Goal: Contribute content: Contribute content

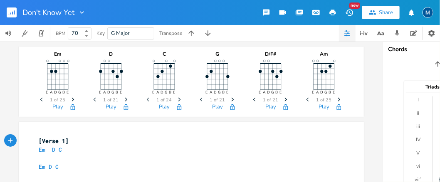
click at [81, 13] on icon "button" at bounding box center [82, 12] width 4 height 2
click at [10, 11] on rect "button" at bounding box center [12, 12] width 10 height 10
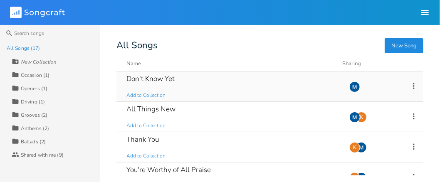
click at [409, 86] on icon at bounding box center [413, 85] width 9 height 9
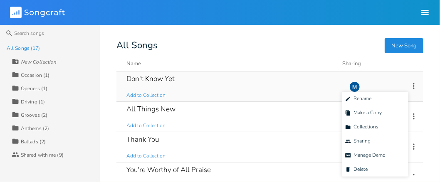
click at [409, 85] on icon at bounding box center [413, 85] width 9 height 9
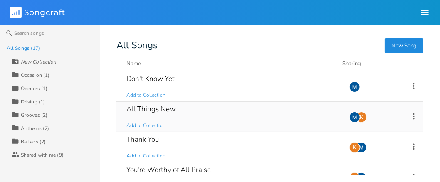
click at [158, 108] on div "All Things New" at bounding box center [150, 109] width 49 height 7
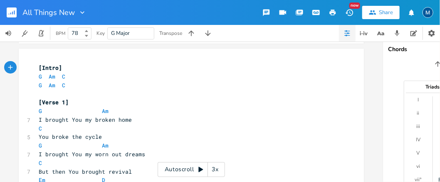
scroll to position [83, 0]
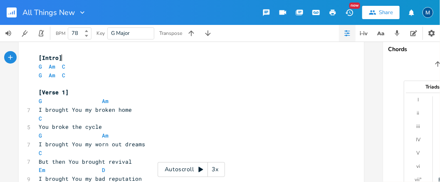
click at [46, 109] on span "I brought You my broken home" at bounding box center [85, 109] width 93 height 7
type textarea "We"
type textarea "our"
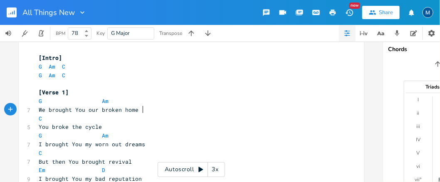
type textarea "s"
type textarea "my"
type textarea "our"
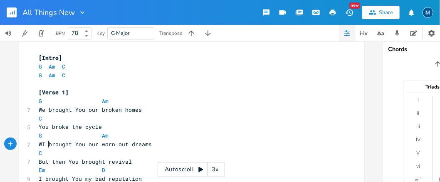
type textarea "We"
type textarea "T"
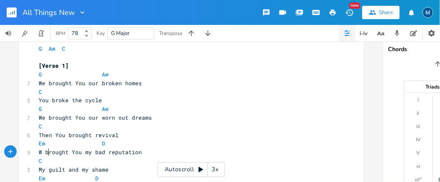
type textarea "We"
type textarea "our"
type textarea "s"
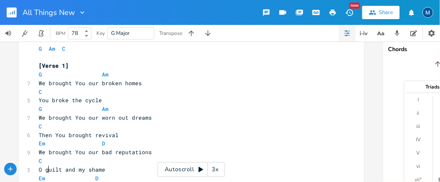
scroll to position [111, 0]
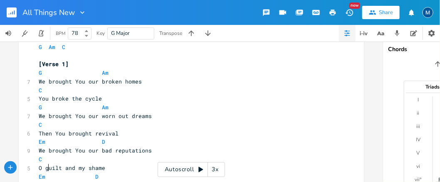
type textarea "Our"
type textarea "our"
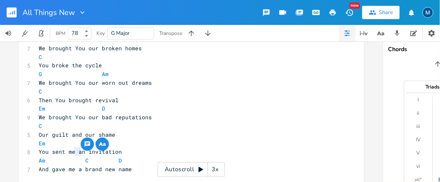
type textarea "us"
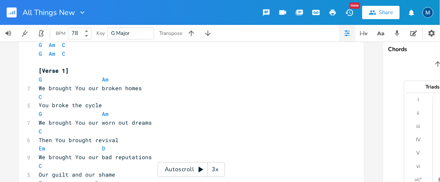
click at [46, 167] on pre "C" at bounding box center [187, 166] width 300 height 9
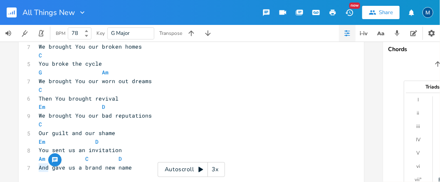
drag, startPoint x: 46, startPoint y: 167, endPoint x: 35, endPoint y: 167, distance: 10.8
click at [37, 167] on pre "And gave us a brand new name" at bounding box center [187, 167] width 300 height 9
type textarea "You"
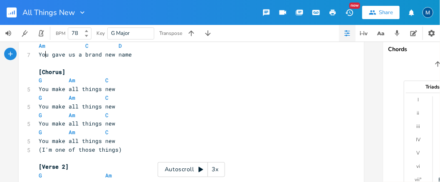
scroll to position [271, 0]
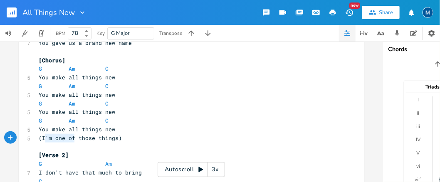
drag, startPoint x: 72, startPoint y: 137, endPoint x: 38, endPoint y: 138, distance: 33.7
click at [39, 138] on span "(I'm one of those things)" at bounding box center [80, 137] width 83 height 7
type textarea "We are"
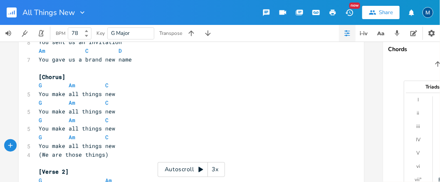
scroll to position [304, 0]
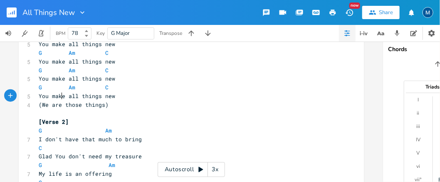
click at [116, 78] on pre "You make all things new" at bounding box center [187, 78] width 300 height 9
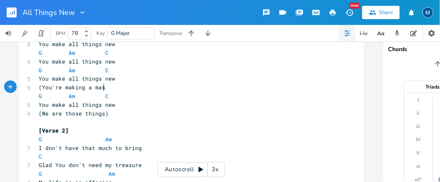
type textarea "(You're making a maser"
type textarea "terpiece)"
click at [42, 148] on span "I don't have that much to bring" at bounding box center [90, 147] width 103 height 7
type textarea "WE"
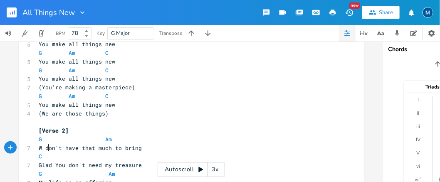
scroll to position [0, 8]
type textarea "e"
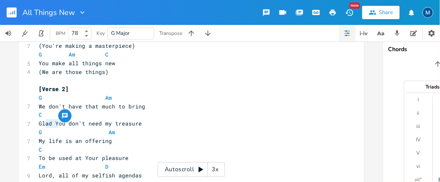
drag, startPoint x: 43, startPoint y: 123, endPoint x: 56, endPoint y: 124, distance: 12.5
click at [56, 124] on span "Glad You don't need my treasure" at bounding box center [90, 123] width 103 height 7
type textarea "But"
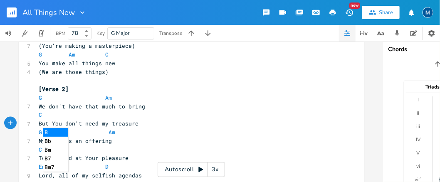
scroll to position [0, 8]
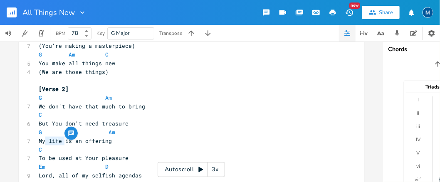
drag, startPoint x: 43, startPoint y: 141, endPoint x: 63, endPoint y: 141, distance: 19.9
click at [63, 141] on span "My life is an offering" at bounding box center [75, 140] width 73 height 7
type textarea "Take our lives"
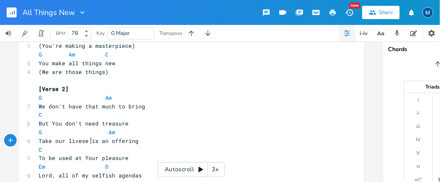
scroll to position [0, 33]
type textarea "a"
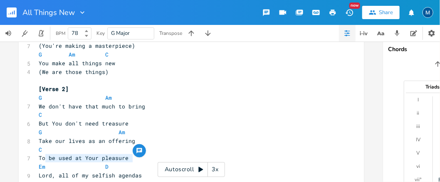
drag, startPoint x: 133, startPoint y: 159, endPoint x: 43, endPoint y: 157, distance: 89.8
click at [43, 157] on pre "To be used at Your pleasure" at bounding box center [187, 158] width 300 height 9
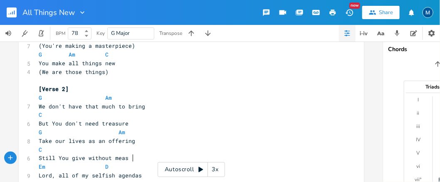
type textarea "Still You give without measure"
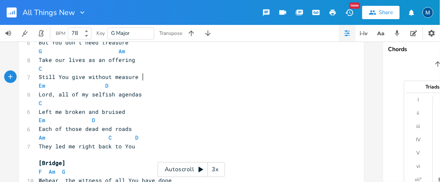
scroll to position [387, 0]
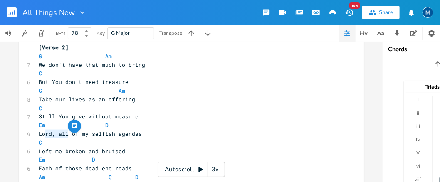
drag, startPoint x: 42, startPoint y: 135, endPoint x: 65, endPoint y: 135, distance: 22.9
click at [65, 135] on span "Lord, all of my selfish agendas" at bounding box center [90, 133] width 103 height 7
type textarea "A"
type textarea "our"
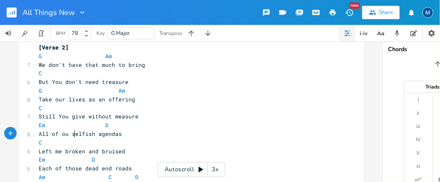
scroll to position [0, 7]
type textarea "us"
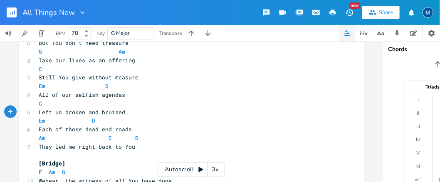
scroll to position [470, 0]
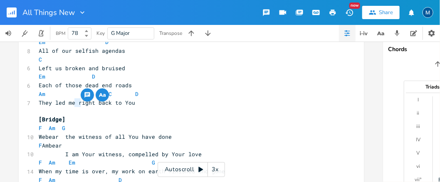
drag, startPoint x: 72, startPoint y: 101, endPoint x: 78, endPoint y: 103, distance: 5.8
click at [78, 103] on span "They led me right back to You" at bounding box center [87, 102] width 96 height 7
type textarea "us"
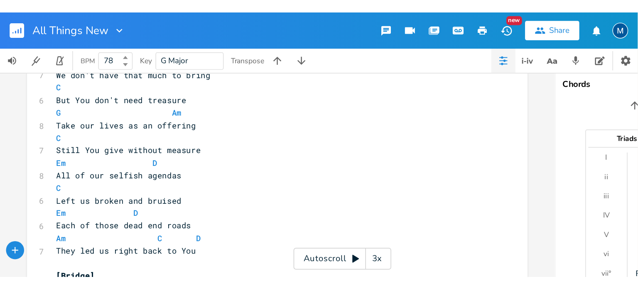
scroll to position [409, 0]
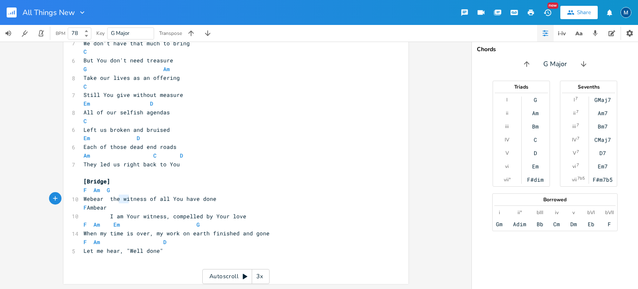
type textarea "bear"
drag, startPoint x: 117, startPoint y: 198, endPoint x: 129, endPoint y: 199, distance: 12.1
click at [129, 199] on span "Webear the witness of all You have done" at bounding box center [150, 198] width 133 height 7
click at [208, 202] on span "Webear the witness of all You have done" at bounding box center [150, 198] width 133 height 7
drag, startPoint x: 170, startPoint y: 198, endPoint x: 111, endPoint y: 199, distance: 59.4
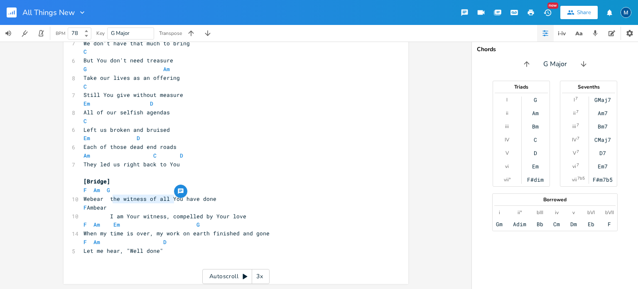
click at [111, 199] on span "Webear the witness of all You have done" at bounding box center [150, 198] width 133 height 7
type textarea "Let us be the witness"
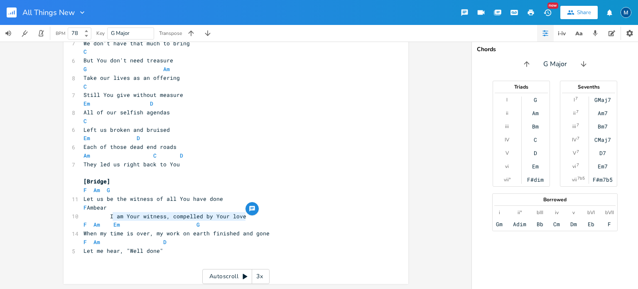
drag, startPoint x: 238, startPoint y: 214, endPoint x: 110, endPoint y: 219, distance: 128.5
click at [110, 219] on span "I am Your witness, compelled by Your love" at bounding box center [165, 215] width 163 height 7
type textarea "We are o"
type textarea "born of Your Spirit, washe"
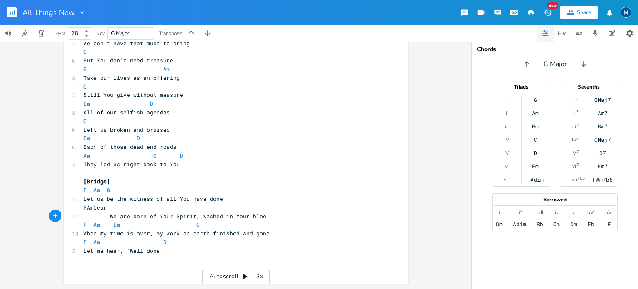
type textarea "d in Your blood"
type textarea "a"
drag, startPoint x: 108, startPoint y: 208, endPoint x: 103, endPoint y: 208, distance: 4.6
click at [103, 208] on span "F Ambear" at bounding box center [95, 207] width 23 height 7
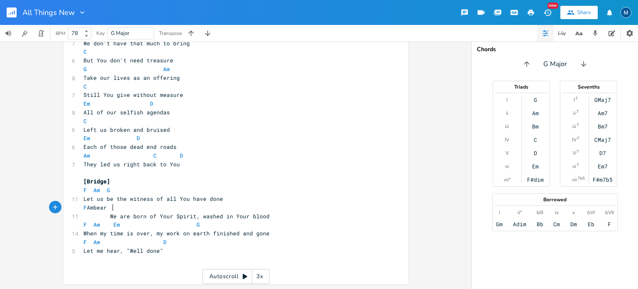
click at [107, 207] on span "F Ambear" at bounding box center [95, 207] width 23 height 7
type textarea "G"
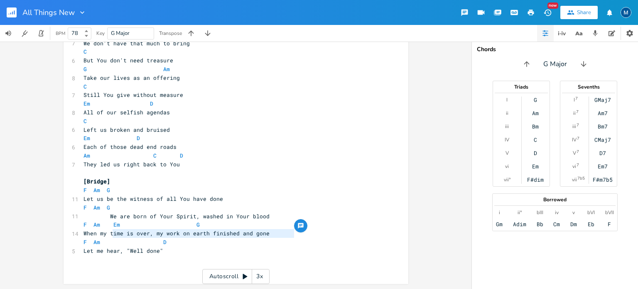
drag, startPoint x: 294, startPoint y: 234, endPoint x: 110, endPoint y: 237, distance: 184.1
click at [110, 237] on pre "When my time is over, my work on earth finished and gone" at bounding box center [232, 233] width 300 height 9
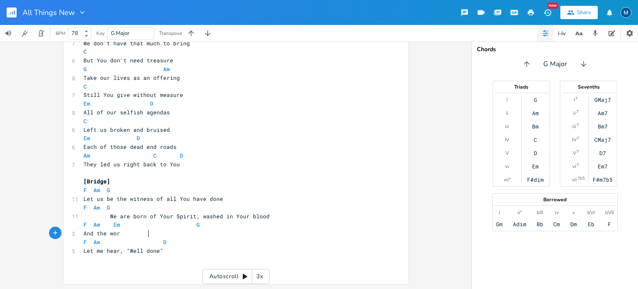
type textarea "And the worlds"
type textarea "stands amazed at the glory of God's only Son"
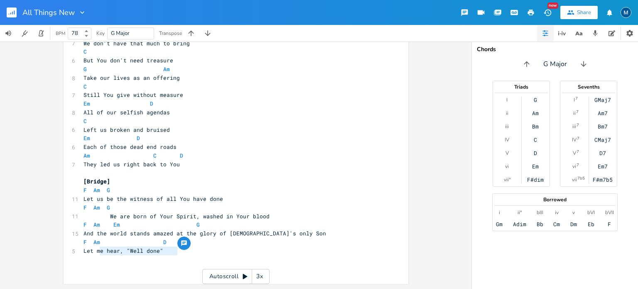
drag, startPoint x: 178, startPoint y: 248, endPoint x: 96, endPoint y: 251, distance: 81.9
click at [96, 251] on pre "Let me hear, "Well done"" at bounding box center [232, 250] width 300 height 9
type textarea "And You're"
type textarea "our resurrection"
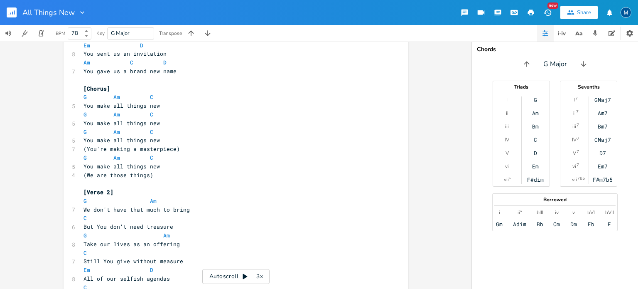
scroll to position [201, 0]
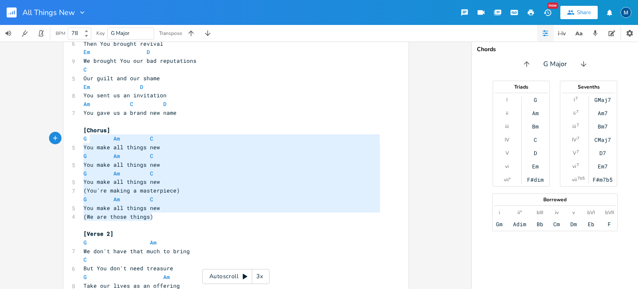
type textarea "[Chorus] G Am C You make all things new G Am C You make all things new G Am C Y…"
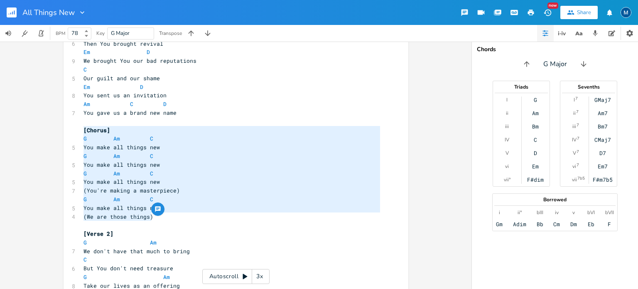
drag, startPoint x: 161, startPoint y: 216, endPoint x: 78, endPoint y: 129, distance: 119.6
click at [78, 129] on div "[Chorus] G Am C You make all things new G Am C You make all things new G Am C Y…" at bounding box center [236, 206] width 345 height 571
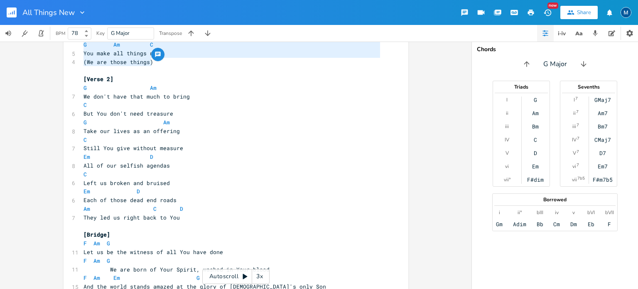
scroll to position [409, 0]
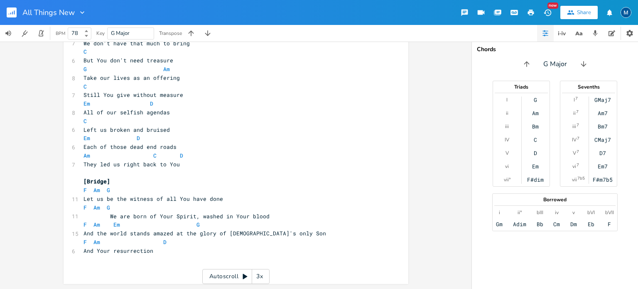
click at [95, 169] on pre "​" at bounding box center [232, 173] width 300 height 9
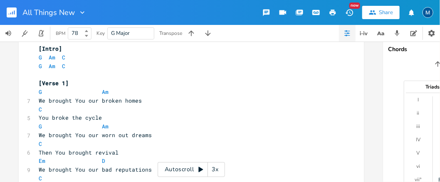
scroll to position [0, 0]
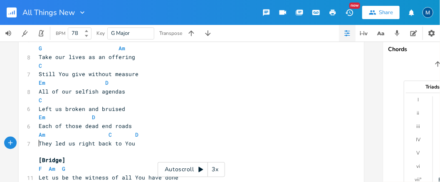
type textarea "They led us right back to You"
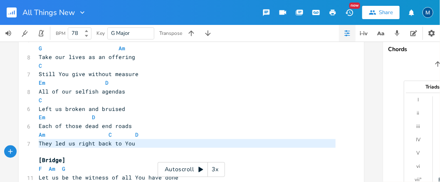
drag, startPoint x: 37, startPoint y: 140, endPoint x: 52, endPoint y: 153, distance: 20.3
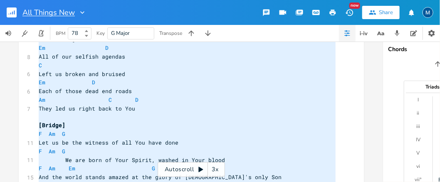
type textarea "G Am Take our lives as an offering C Still You give without measure Em D All of…"
drag, startPoint x: 141, startPoint y: 146, endPoint x: 34, endPoint y: 14, distance: 170.2
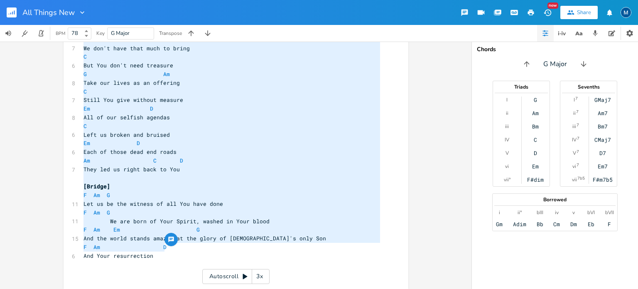
type textarea "[Intro] G Am C G Am C [Verse 1] G Am We brought You our broken homes C You brok…"
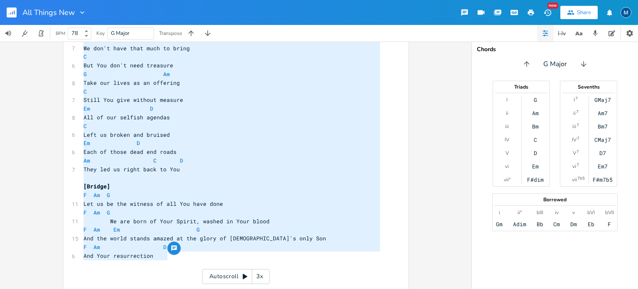
drag, startPoint x: 79, startPoint y: 140, endPoint x: 207, endPoint y: 255, distance: 171.2
click at [207, 255] on div "[Intro] G Am C G Am C ​ [Verse 1] G Am 7 We brought You our broken homes C 5 Yo…" at bounding box center [232, 5] width 300 height 544
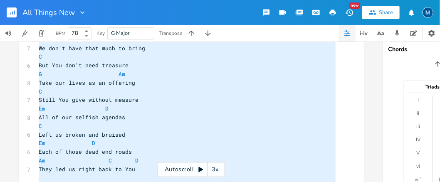
scroll to position [507, 0]
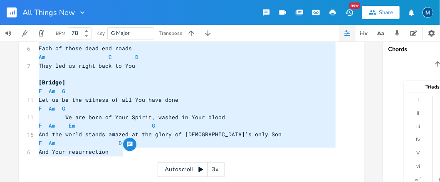
click at [15, 13] on rect "button" at bounding box center [12, 12] width 10 height 10
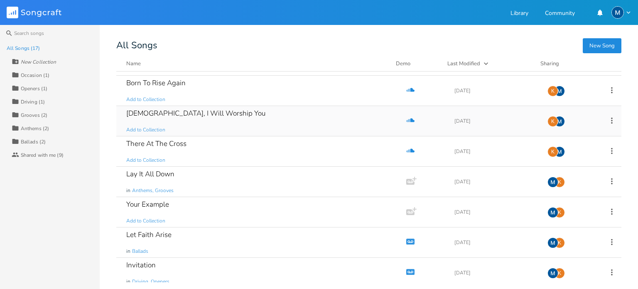
scroll to position [249, 0]
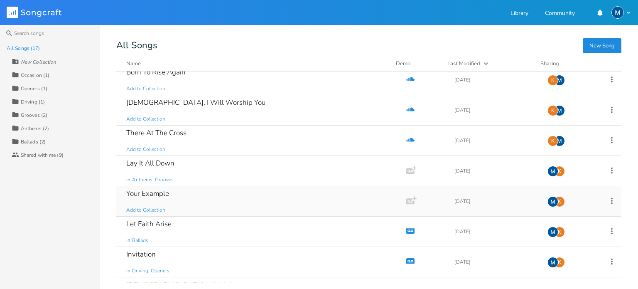
click at [160, 190] on div "Your Example" at bounding box center [147, 193] width 43 height 7
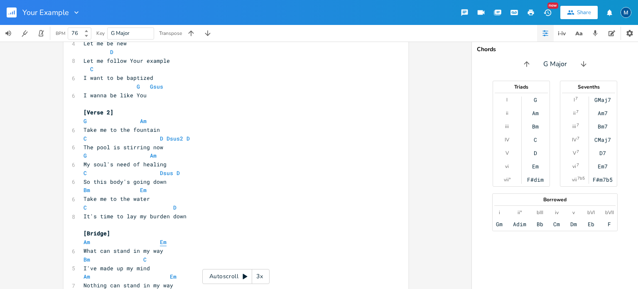
scroll to position [398, 0]
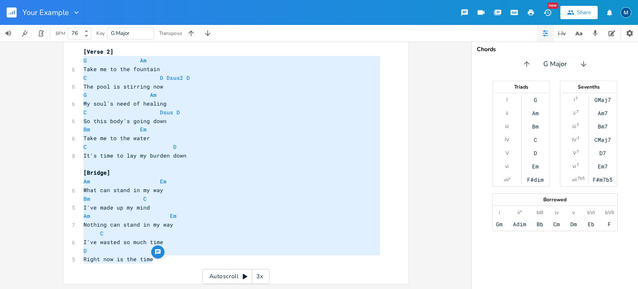
type textarea "soul's need of healing C Dsus D So this body's going down Bm Em Take me to the …"
drag, startPoint x: 170, startPoint y: 261, endPoint x: 96, endPoint y: 99, distance: 177.0
click at [96, 99] on div "[Verse 1] G Am 6 Take me to the river C D Dsus2 D 7 Where redemption can be fou…" at bounding box center [232, 39] width 300 height 467
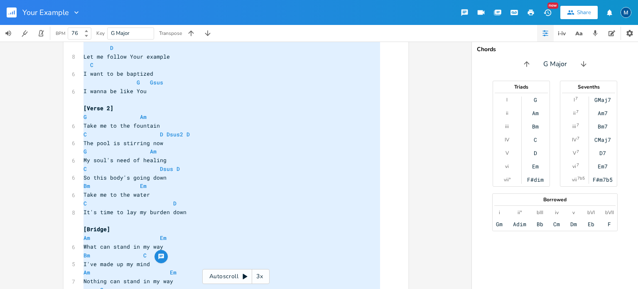
scroll to position [0, 0]
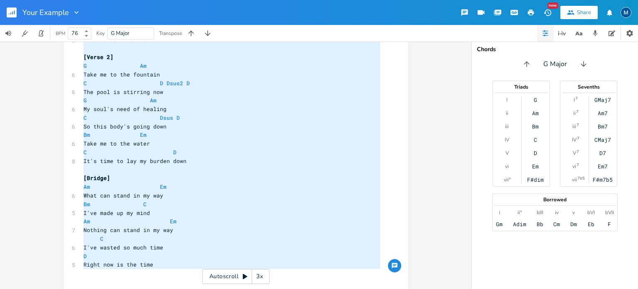
type textarea "[Verse 1] G Am Take me to the river C D Dsus2 D Where redemption can be found G…"
drag, startPoint x: 81, startPoint y: 207, endPoint x: 165, endPoint y: 268, distance: 103.0
click at [165, 268] on div "[Verse 1] G Am 6 Take me to the river C D Dsus2 D 7 Where redemption can be fou…" at bounding box center [232, 44] width 300 height 467
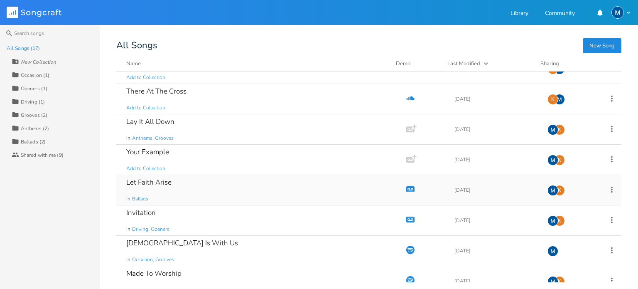
scroll to position [303, 0]
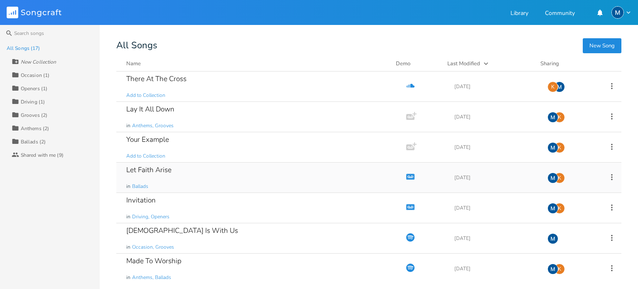
click at [158, 167] on div "Let Faith Arise" at bounding box center [148, 169] width 45 height 7
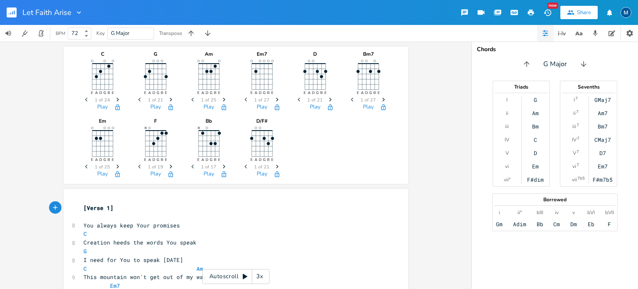
click at [133, 35] on span "G Major" at bounding box center [130, 33] width 39 height 11
click at [125, 33] on input "G Major" at bounding box center [120, 33] width 19 height 7
click at [116, 32] on input "G Major" at bounding box center [120, 33] width 19 height 7
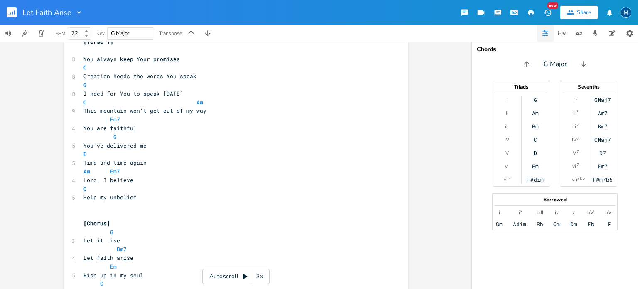
scroll to position [125, 0]
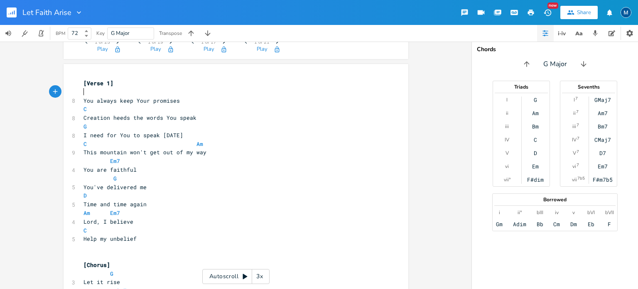
click at [83, 91] on pre "​" at bounding box center [232, 92] width 300 height 9
type textarea "G"
click at [100, 101] on li "G" at bounding box center [93, 101] width 25 height 9
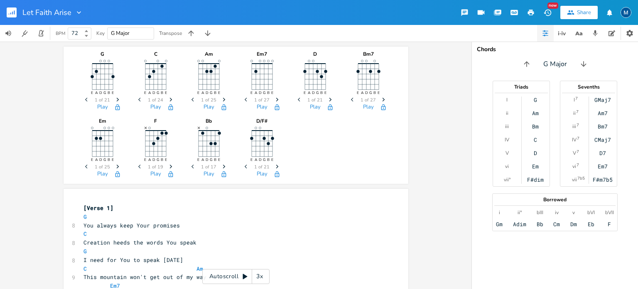
click at [236, 33] on div "BPM 72 Key G Major Transpose" at bounding box center [319, 33] width 638 height 17
click at [190, 32] on icon "button" at bounding box center [190, 32] width 5 height 5
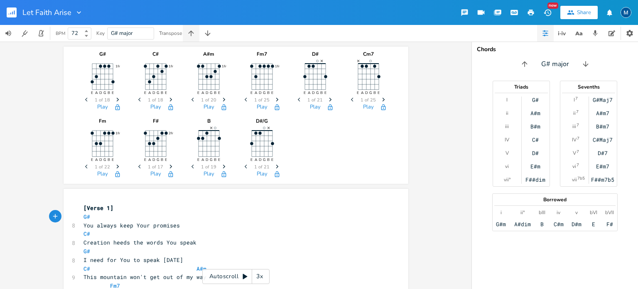
click at [190, 32] on icon "button" at bounding box center [190, 32] width 5 height 5
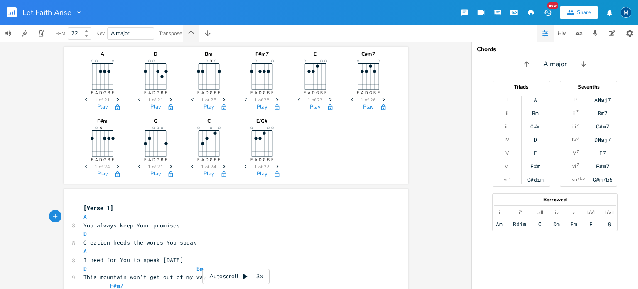
click at [190, 33] on icon "button" at bounding box center [191, 33] width 8 height 8
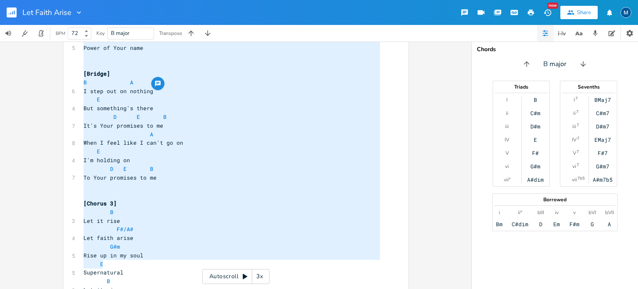
scroll to position [851, 0]
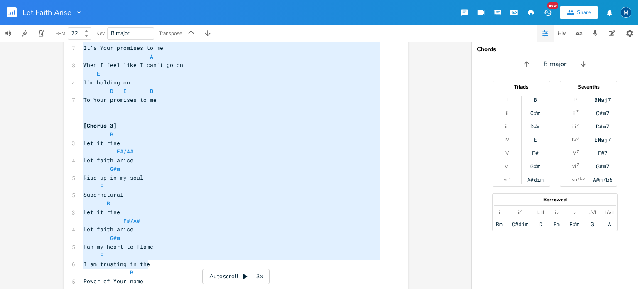
type textarea "[Verse 1] B You always keep Your promises E Creation heeds the words You speak …"
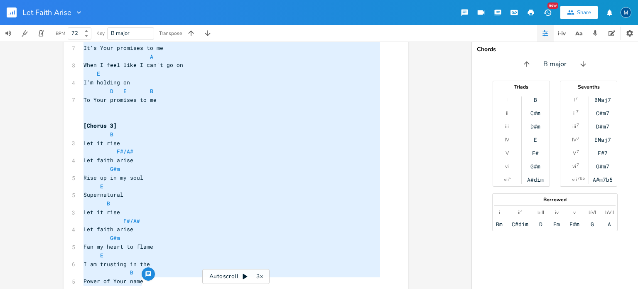
drag, startPoint x: 80, startPoint y: 206, endPoint x: 148, endPoint y: 282, distance: 101.8
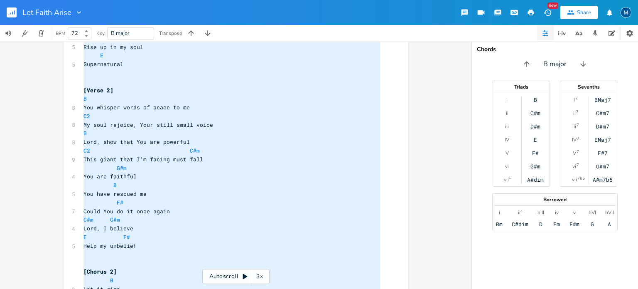
scroll to position [0, 0]
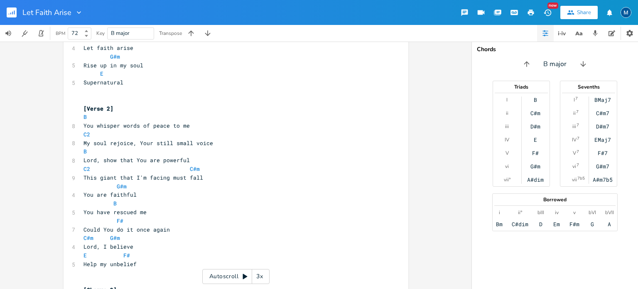
scroll to position [402, 0]
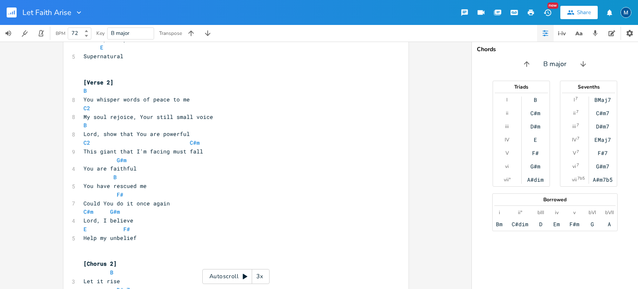
click at [89, 108] on pre "C2" at bounding box center [232, 108] width 300 height 9
type textarea "E2"
type textarea "C2"
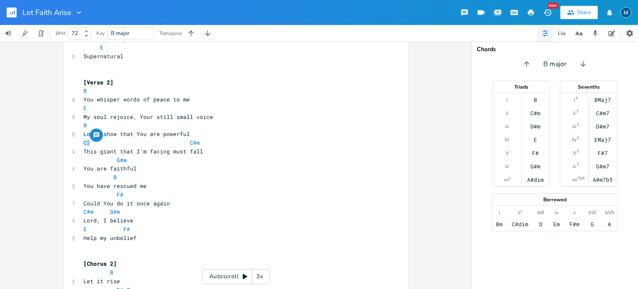
click at [118, 147] on pre "This giant that I'm facing must fall" at bounding box center [232, 151] width 300 height 9
click at [100, 139] on span at bounding box center [103, 142] width 13 height 9
type textarea "E"
click at [47, 182] on div "B E A D G B E × Previous 1 of 19 Next Play E E A D G B E Previous 1 of 22 Next …" at bounding box center [236, 165] width 472 height 247
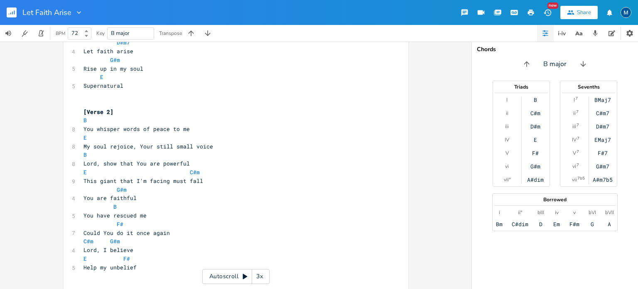
scroll to position [361, 0]
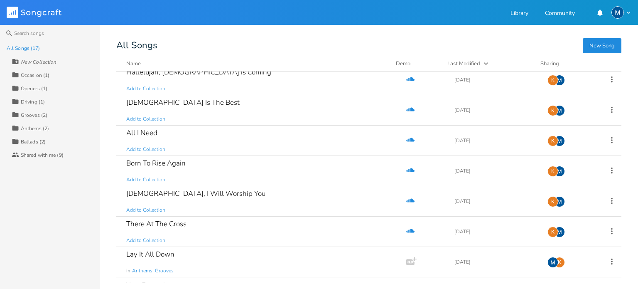
scroll to position [303, 0]
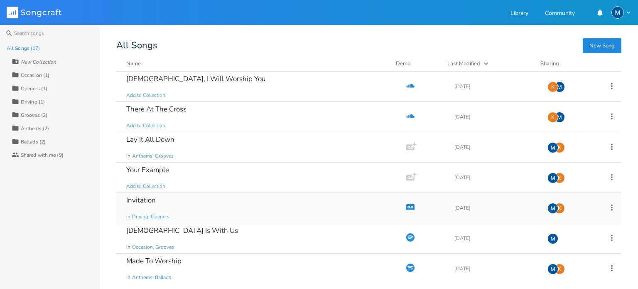
click at [147, 197] on div "Invitation" at bounding box center [141, 200] width 30 height 7
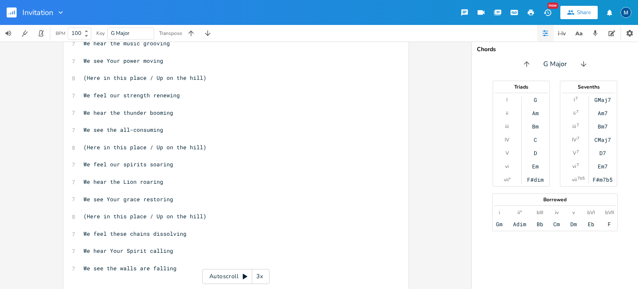
scroll to position [532, 0]
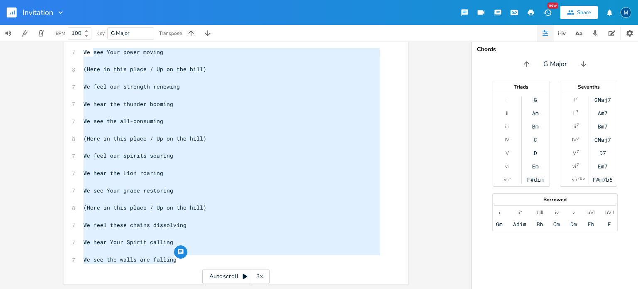
type textarea "(Here in this place / Up on the hill) We feel our strength renewing We hear the…"
drag, startPoint x: 180, startPoint y: 258, endPoint x: 88, endPoint y: 62, distance: 216.8
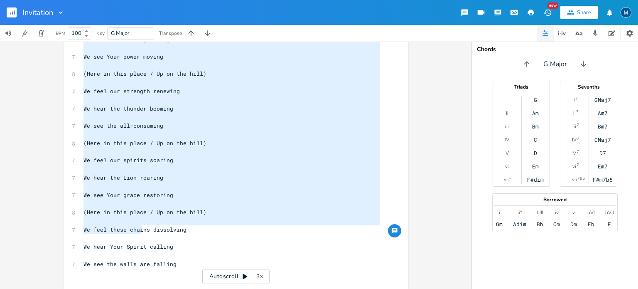
scroll to position [0, 0]
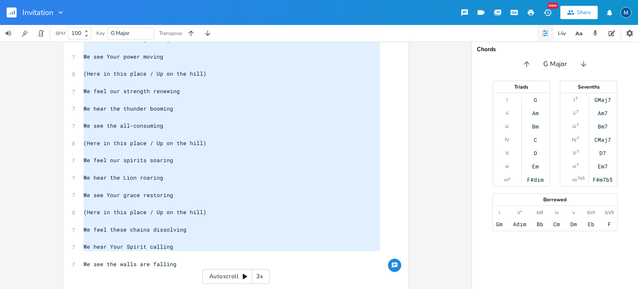
type textarea "[Verse 1] Lord, it's time to worship Father we're inviting You Come and meet Yo…"
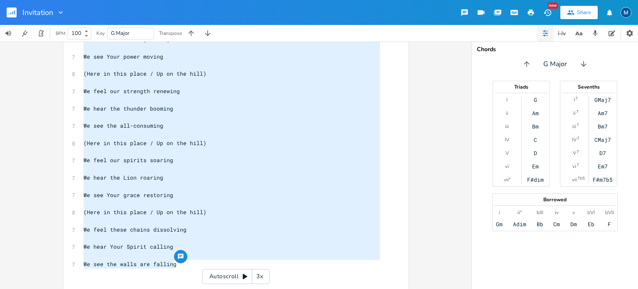
drag, startPoint x: 81, startPoint y: 65, endPoint x: 178, endPoint y: 264, distance: 221.0
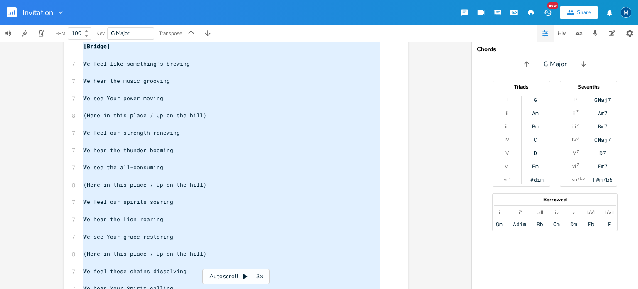
scroll to position [528, 0]
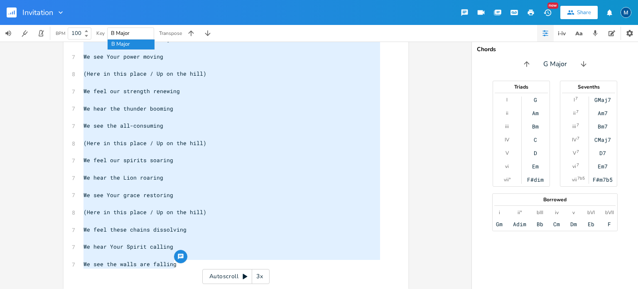
type input "B Major"
click at [114, 34] on input "B Major" at bounding box center [120, 33] width 19 height 7
type input "Bb Major"
click at [117, 33] on input "Bb Major" at bounding box center [122, 33] width 22 height 7
drag, startPoint x: 117, startPoint y: 33, endPoint x: 111, endPoint y: 32, distance: 6.2
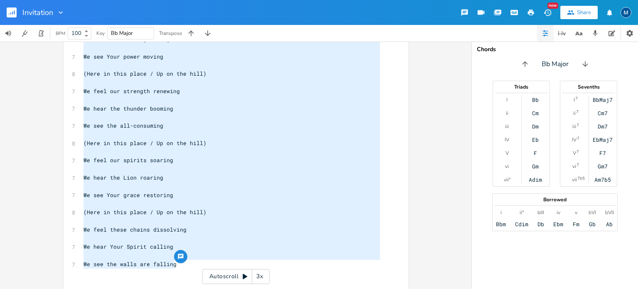
click at [111, 32] on div "Bb Major" at bounding box center [130, 33] width 47 height 12
type input "F Major"
click at [527, 64] on icon "button" at bounding box center [527, 64] width 8 height 8
click at [584, 63] on icon "button" at bounding box center [585, 64] width 8 height 8
click at [584, 62] on icon "button" at bounding box center [583, 64] width 8 height 8
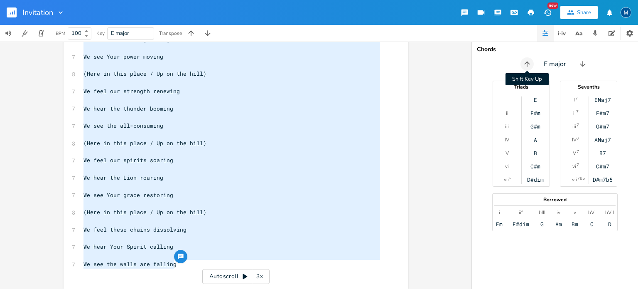
click at [524, 62] on icon "button" at bounding box center [527, 64] width 8 height 8
click at [524, 62] on icon "button" at bounding box center [524, 63] width 5 height 5
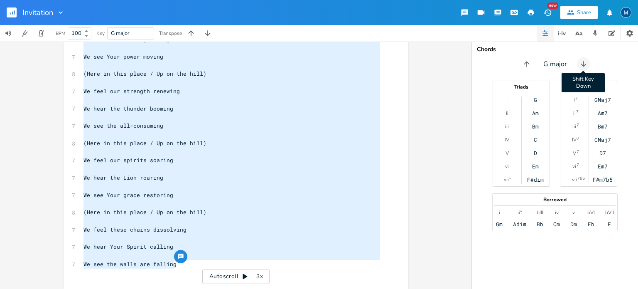
click at [581, 63] on icon "button" at bounding box center [584, 64] width 8 height 8
click at [581, 63] on icon "button" at bounding box center [585, 64] width 8 height 8
click at [581, 63] on icon "button" at bounding box center [583, 64] width 8 height 8
click at [581, 63] on icon "button" at bounding box center [585, 64] width 8 height 8
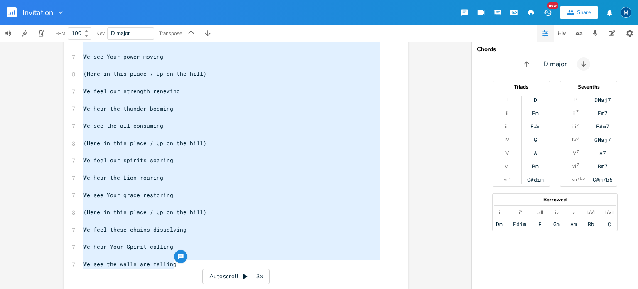
click at [581, 63] on icon "button" at bounding box center [584, 64] width 8 height 8
click at [581, 63] on icon "button" at bounding box center [585, 64] width 8 height 8
click at [581, 63] on icon "button" at bounding box center [583, 64] width 8 height 8
click at [581, 63] on icon "button" at bounding box center [585, 64] width 8 height 8
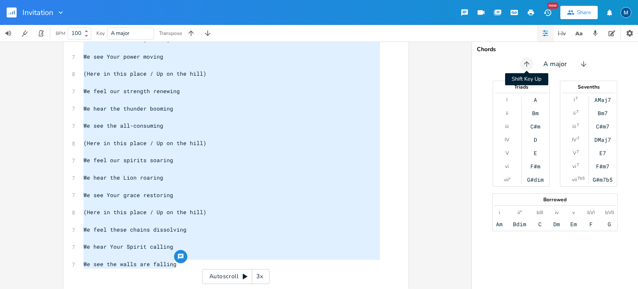
click at [526, 64] on icon "button" at bounding box center [526, 63] width 5 height 5
click at [526, 64] on icon "button" at bounding box center [524, 63] width 5 height 5
click at [526, 64] on icon "button" at bounding box center [527, 64] width 8 height 8
click at [527, 64] on icon "button" at bounding box center [524, 63] width 5 height 5
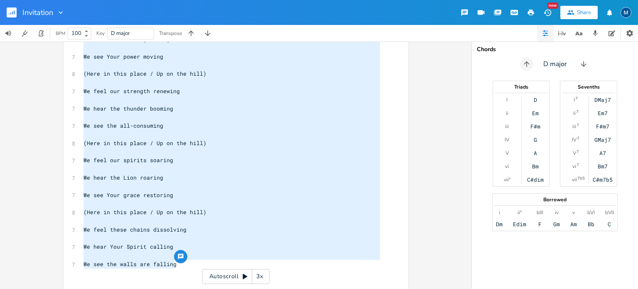
click at [527, 63] on icon "button" at bounding box center [527, 64] width 8 height 8
click at [527, 63] on icon "button" at bounding box center [525, 64] width 8 height 8
click at [530, 62] on icon "button" at bounding box center [527, 64] width 8 height 8
click at [115, 33] on input "F major" at bounding box center [120, 33] width 18 height 7
type input "Bb major"
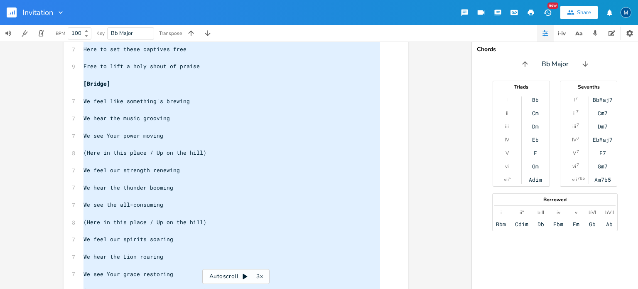
scroll to position [445, 0]
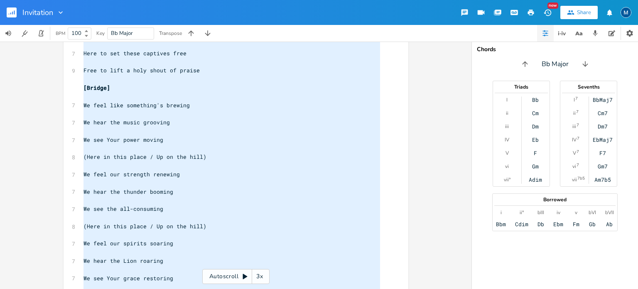
click at [11, 13] on rect "button" at bounding box center [12, 12] width 10 height 10
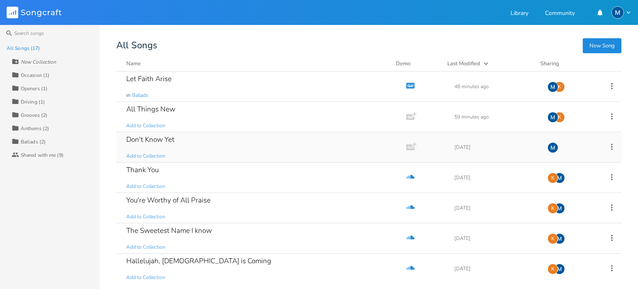
click at [162, 139] on div "Don't Know Yet" at bounding box center [150, 139] width 48 height 7
